Goal: Task Accomplishment & Management: Manage account settings

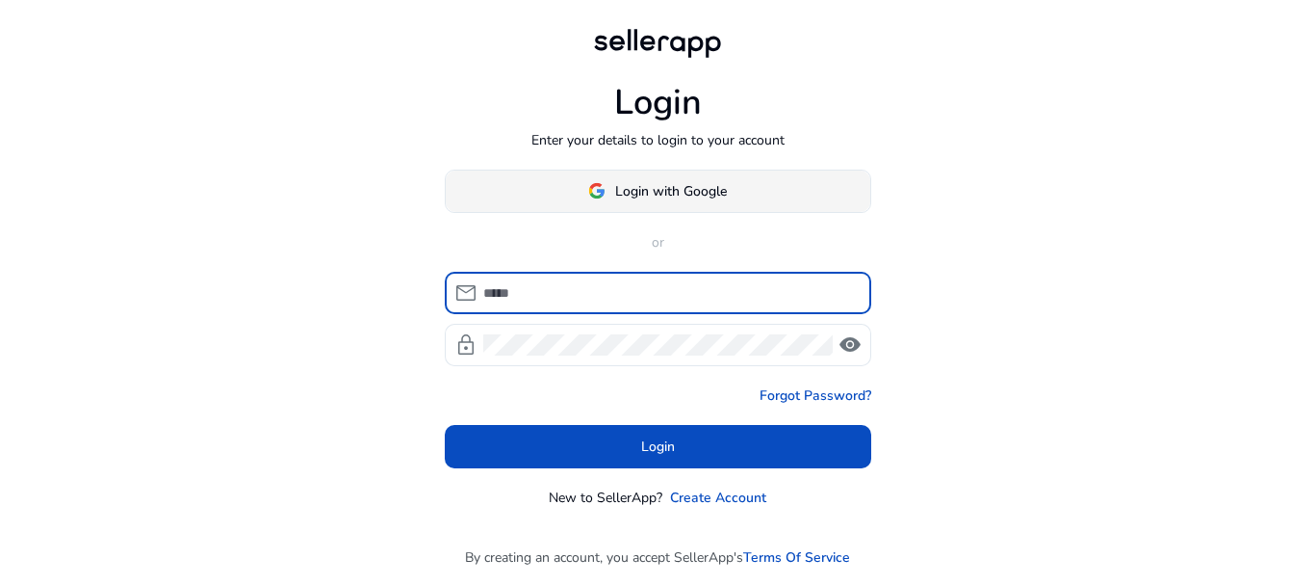
click at [677, 183] on span "Login with Google" at bounding box center [671, 191] width 112 height 20
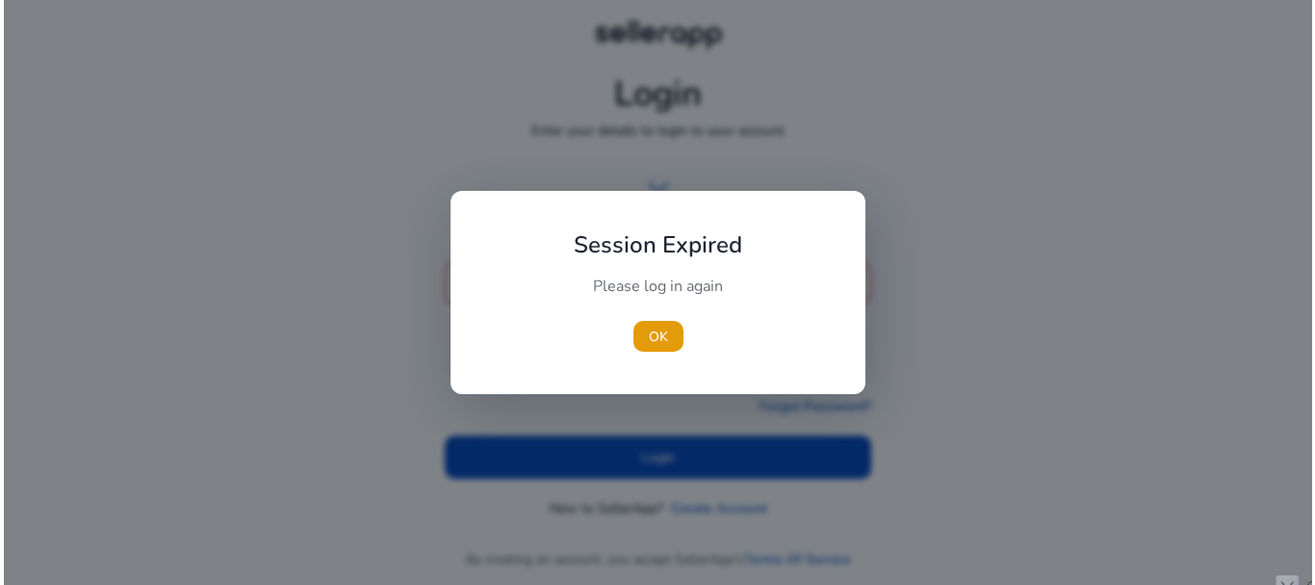
scroll to position [63842, 0]
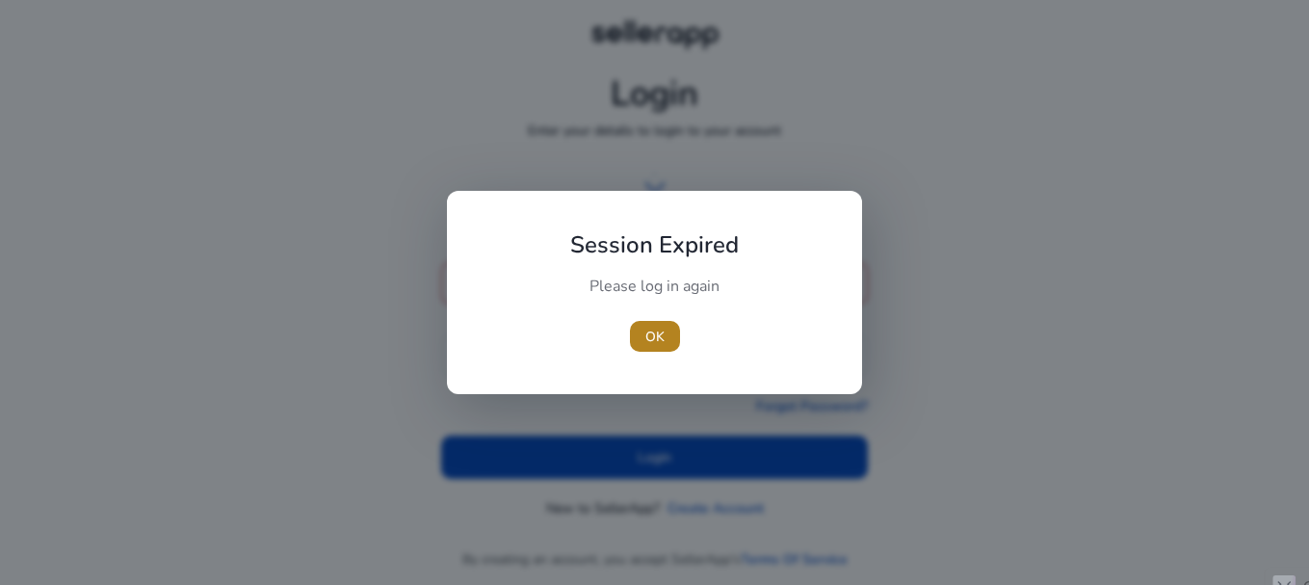
click at [665, 330] on span "button" at bounding box center [655, 336] width 50 height 46
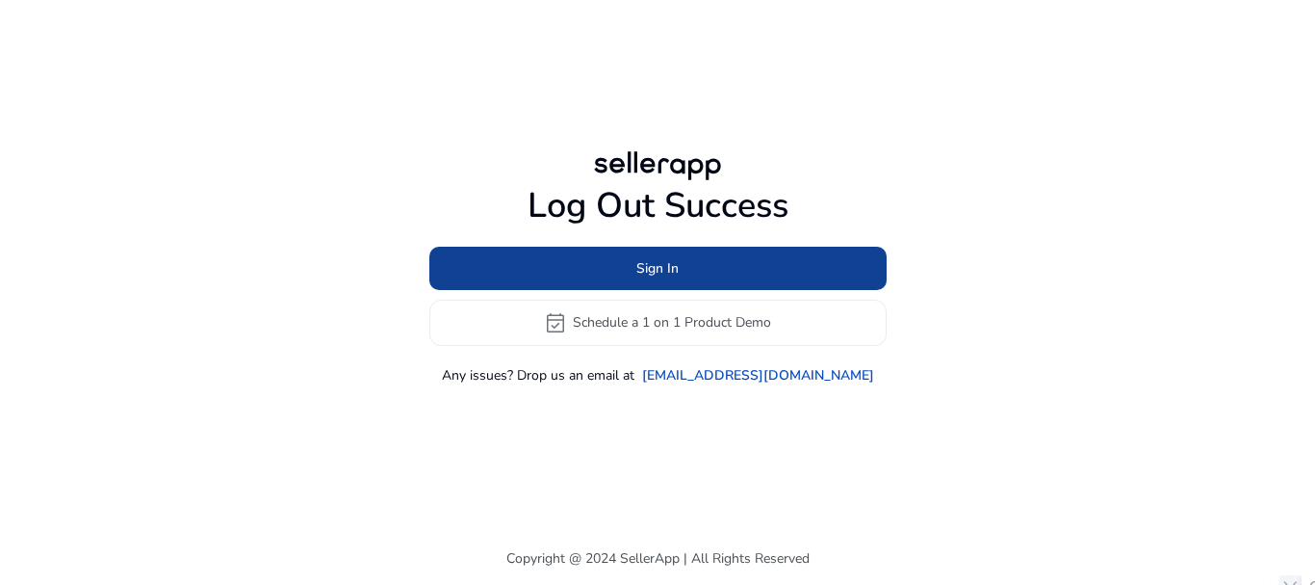
click at [669, 284] on span at bounding box center [657, 268] width 457 height 46
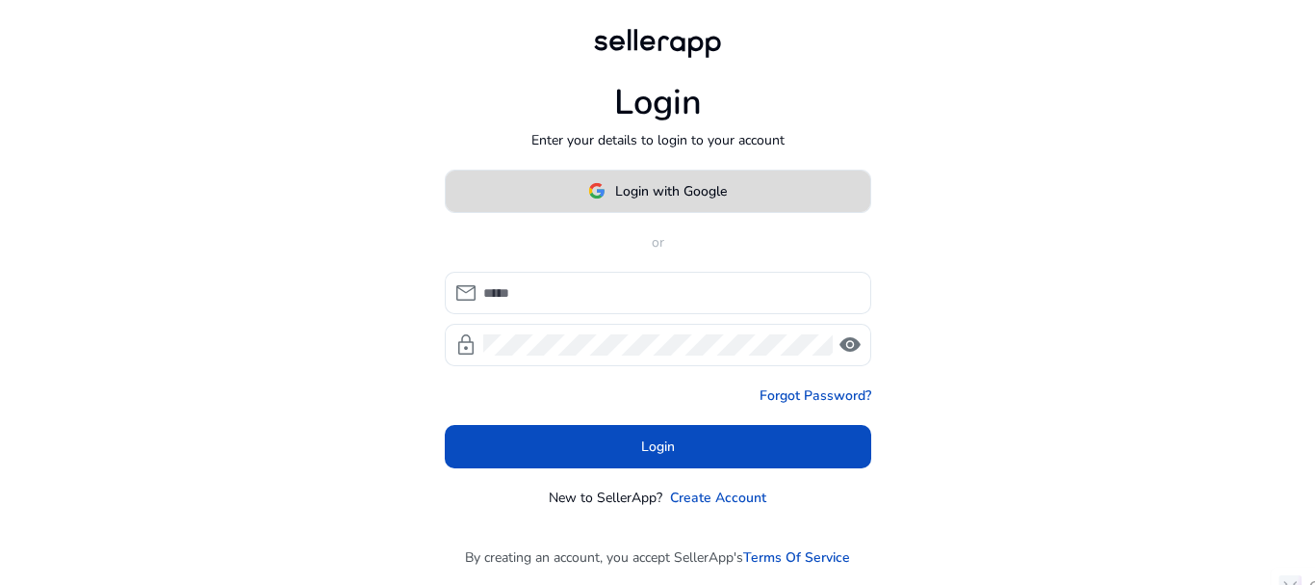
click at [677, 186] on span "Login with Google" at bounding box center [671, 191] width 112 height 20
